Goal: Task Accomplishment & Management: Manage account settings

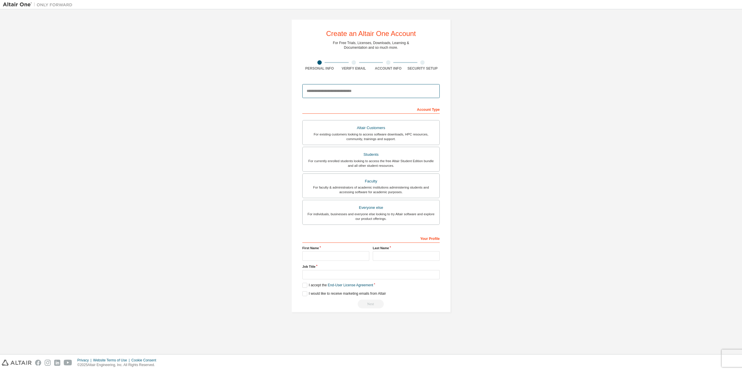
click at [333, 90] on input "email" at bounding box center [370, 91] width 137 height 14
click at [355, 93] on input "******" at bounding box center [370, 91] width 137 height 14
type input "**********"
click at [538, 104] on div "**********" at bounding box center [371, 165] width 736 height 307
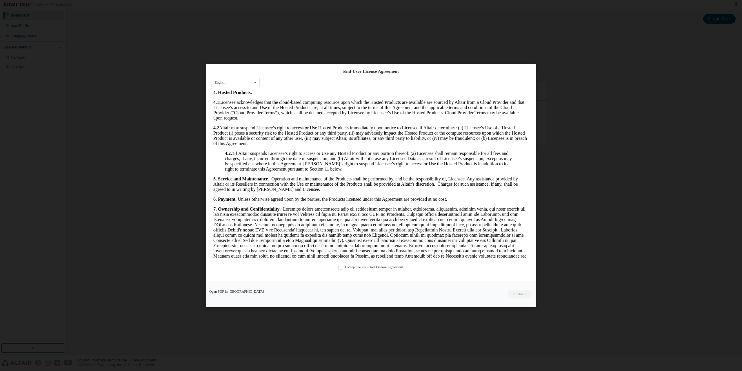
scroll to position [826, 0]
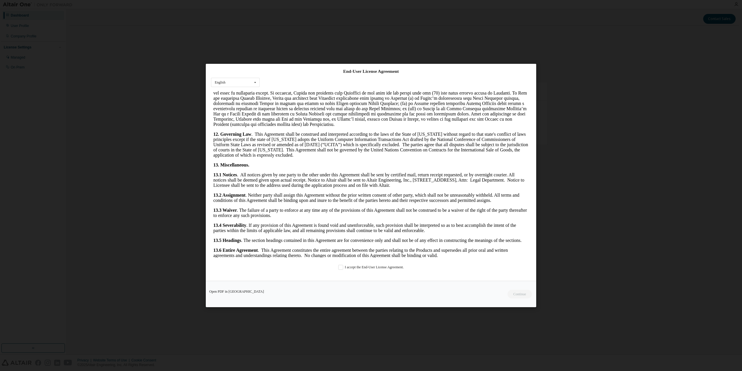
drag, startPoint x: 527, startPoint y: 117, endPoint x: 747, endPoint y: 363, distance: 329.5
click at [341, 267] on label "I accept the End-User License Agreement." at bounding box center [371, 267] width 66 height 5
click at [517, 292] on button "Continue" at bounding box center [519, 294] width 25 height 9
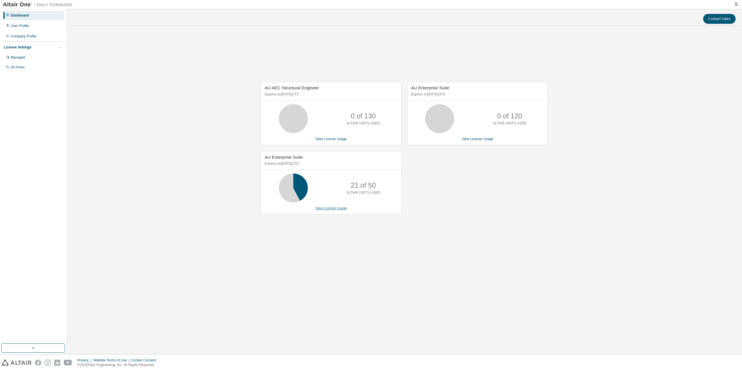
click at [341, 207] on link "View License Usage" at bounding box center [331, 208] width 32 height 4
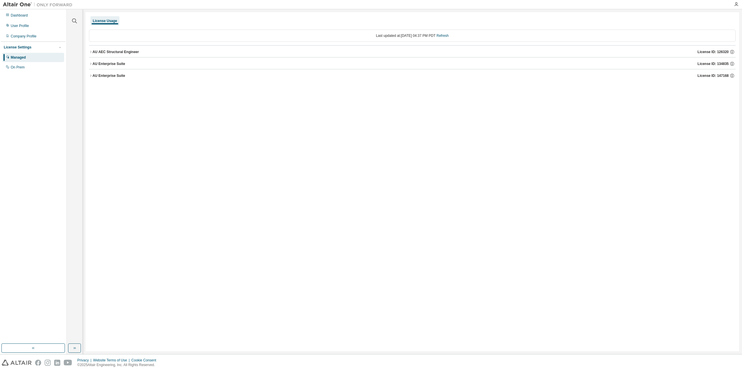
click at [90, 52] on icon "button" at bounding box center [90, 51] width 3 height 3
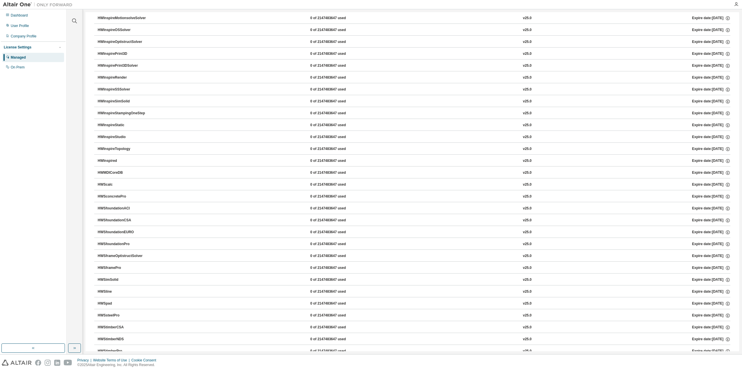
scroll to position [388, 0]
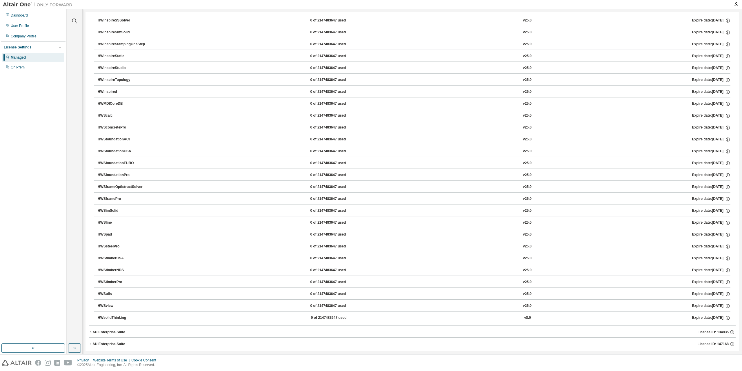
click at [94, 330] on div "AU Enterprise Suite" at bounding box center [108, 332] width 33 height 5
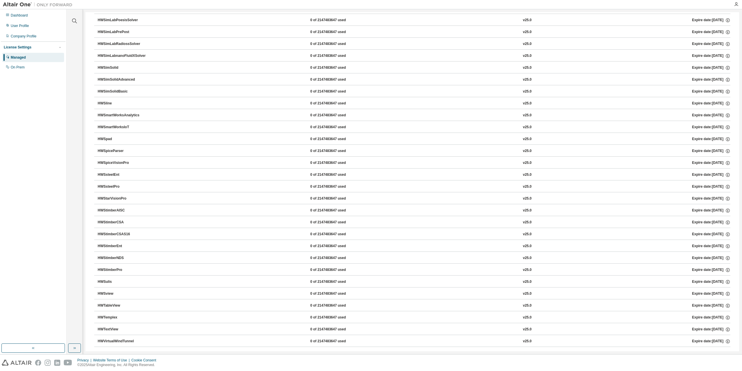
scroll to position [4233, 0]
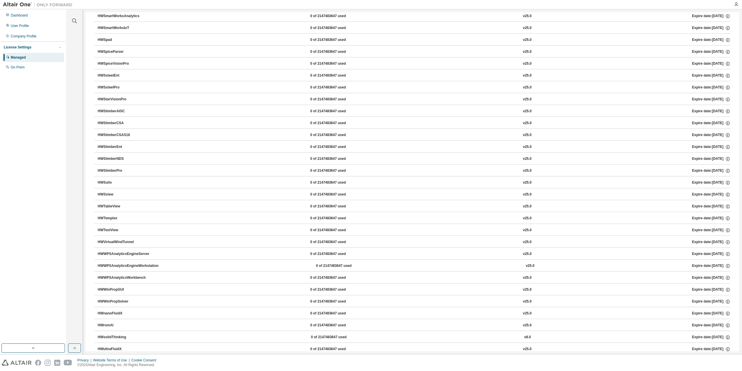
click at [116, 370] on div "AU Enterprise Suite" at bounding box center [108, 375] width 33 height 5
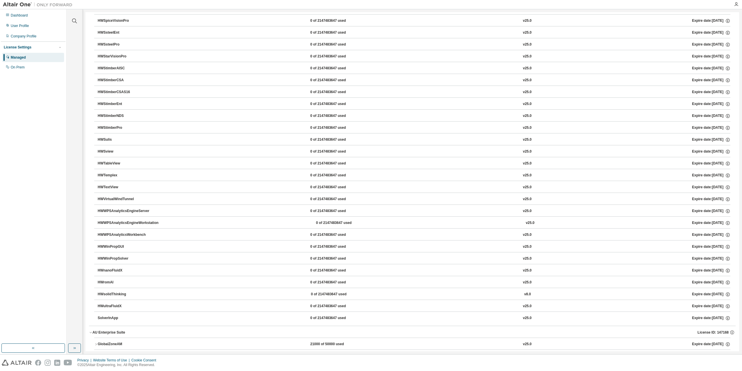
scroll to position [4436, 0]
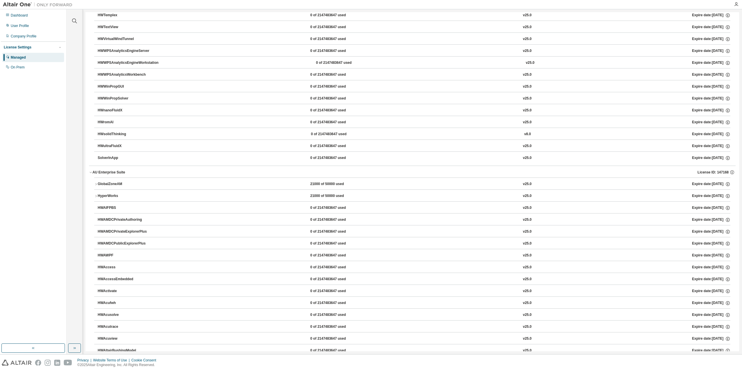
drag, startPoint x: 735, startPoint y: 196, endPoint x: 728, endPoint y: 165, distance: 31.3
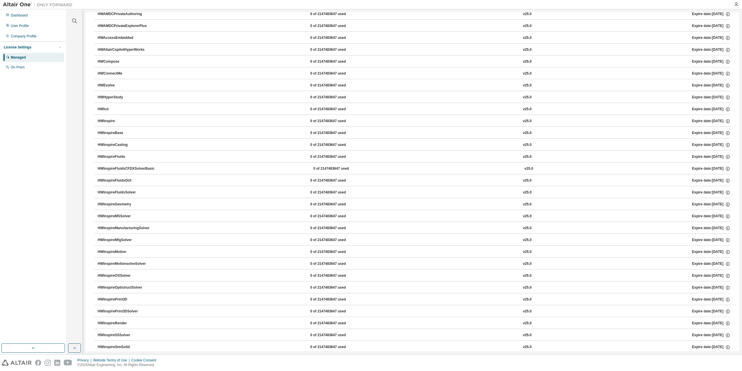
scroll to position [0, 0]
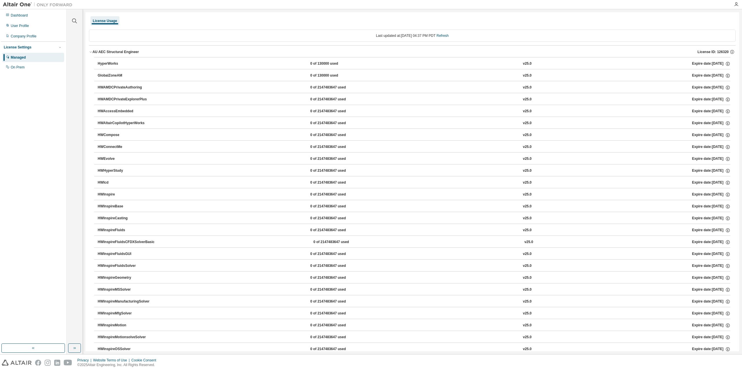
click at [93, 50] on div "AU AEC Structural Engineer" at bounding box center [115, 52] width 46 height 5
click at [94, 61] on div "AU Enterprise Suite" at bounding box center [108, 63] width 33 height 5
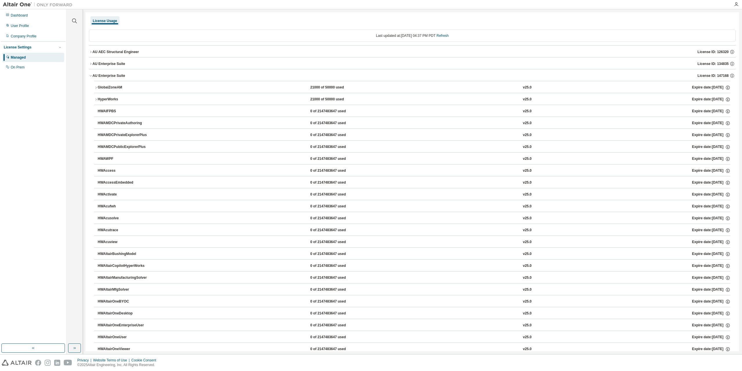
click at [94, 72] on button "AU Enterprise Suite License ID: 147168" at bounding box center [412, 75] width 647 height 13
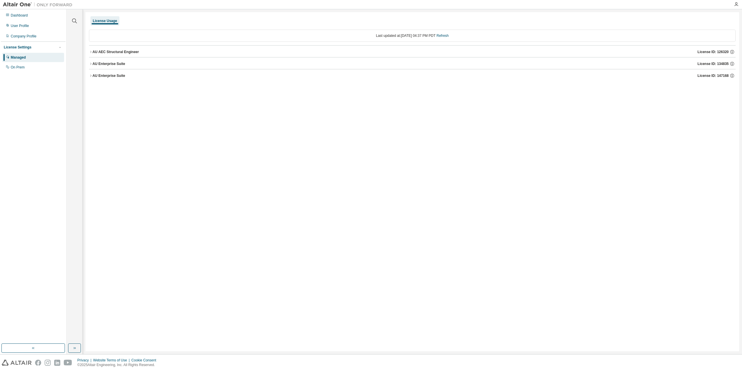
click at [733, 4] on div at bounding box center [736, 4] width 12 height 5
click at [734, 4] on icon "button" at bounding box center [736, 4] width 5 height 5
